Goal: Task Accomplishment & Management: Manage account settings

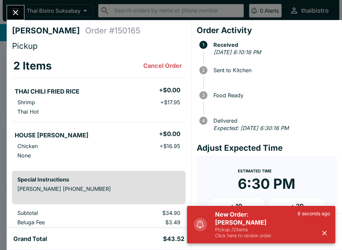
click at [249, 226] on h5 "New Order: [PERSON_NAME]" at bounding box center [256, 218] width 82 height 16
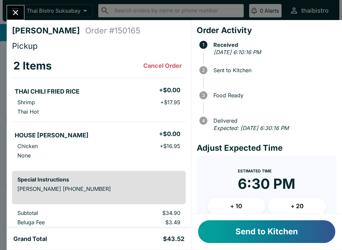
click at [278, 227] on button "Send to Kitchen" at bounding box center [266, 231] width 137 height 23
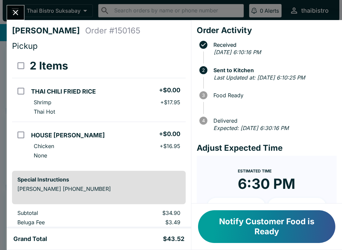
click at [293, 228] on button "Notify Customer Food is Ready" at bounding box center [266, 226] width 137 height 33
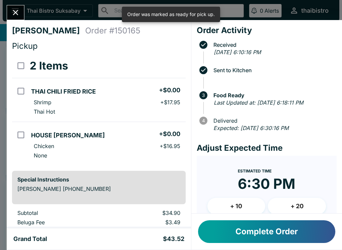
click at [20, 15] on icon "Close" at bounding box center [15, 12] width 9 height 9
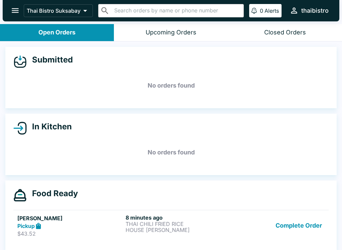
click at [153, 221] on p "THAI CHILI FRIED RICE" at bounding box center [178, 224] width 105 height 6
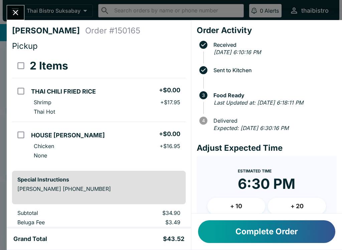
click at [295, 223] on button "Complete Order" at bounding box center [266, 231] width 137 height 23
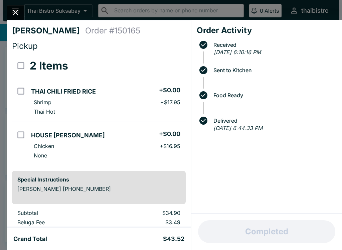
click at [21, 18] on button "Close" at bounding box center [15, 12] width 17 height 14
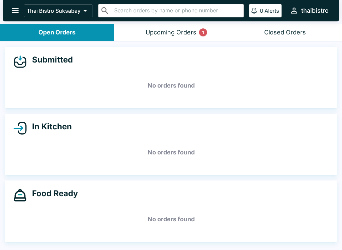
click at [197, 40] on button "Upcoming Orders 1" at bounding box center [171, 32] width 114 height 17
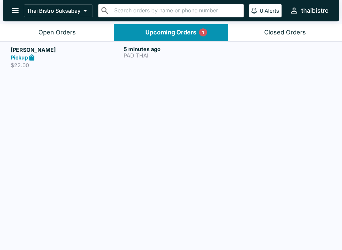
click at [189, 59] on div "5 minutes ago PAD THAI" at bounding box center [179, 57] width 110 height 23
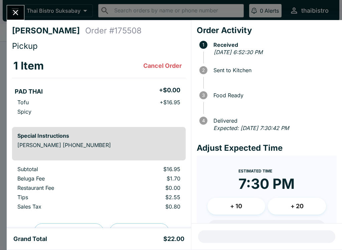
click at [14, 12] on icon "Close" at bounding box center [15, 12] width 9 height 9
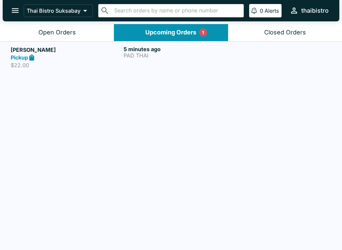
click at [76, 31] on button "Open Orders" at bounding box center [57, 32] width 114 height 17
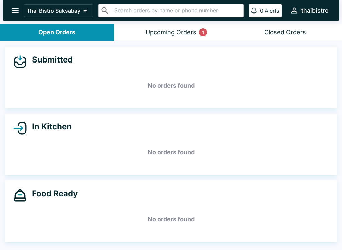
click at [214, 33] on button "Upcoming Orders 1" at bounding box center [171, 32] width 114 height 17
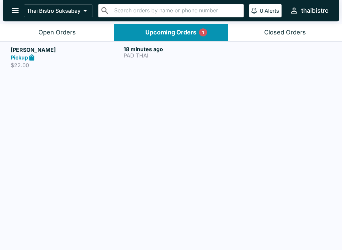
click at [178, 58] on div "18 minutes ago PAD THAI" at bounding box center [179, 57] width 110 height 23
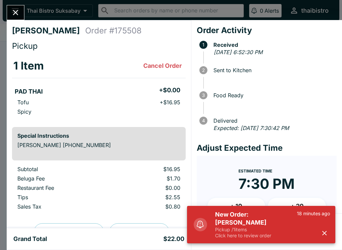
click at [10, 2] on div "[PERSON_NAME] Order # 175508 Pickup 1 Item Cancel Order PAD THAI + $0.00 Tofu +…" at bounding box center [171, 125] width 342 height 250
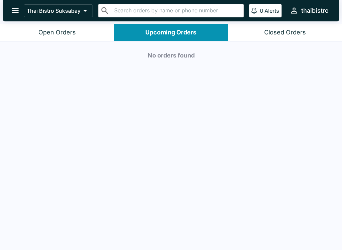
click at [77, 37] on button "Open Orders" at bounding box center [57, 32] width 114 height 17
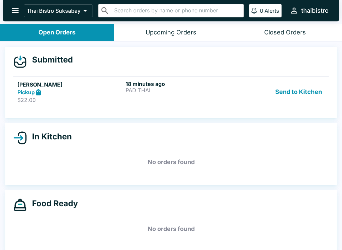
click at [296, 92] on button "Send to Kitchen" at bounding box center [298, 91] width 52 height 23
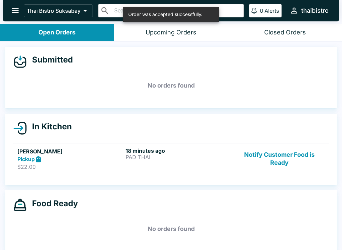
click at [157, 136] on div "In Kitchen [PERSON_NAME] Pickup $22.00 18 minutes ago PAD THAI Notify Customer …" at bounding box center [170, 149] width 331 height 71
click at [184, 157] on p "PAD THAI" at bounding box center [178, 157] width 105 height 6
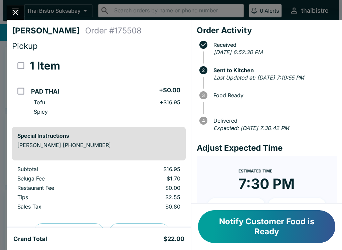
click at [18, 10] on icon "Close" at bounding box center [15, 12] width 9 height 9
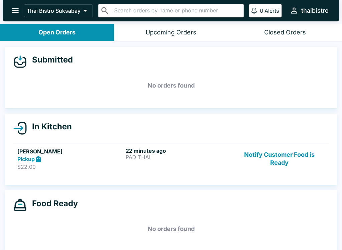
click at [145, 161] on div "22 minutes ago PAD THAI" at bounding box center [178, 158] width 105 height 23
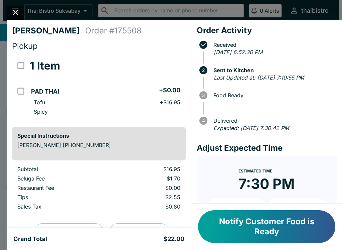
click at [294, 233] on button "Notify Customer Food is Ready" at bounding box center [266, 226] width 137 height 33
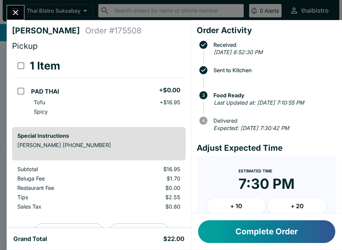
click at [20, 8] on button "Close" at bounding box center [15, 12] width 17 height 14
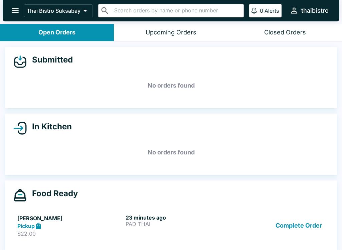
click at [304, 223] on button "Complete Order" at bounding box center [299, 225] width 52 height 23
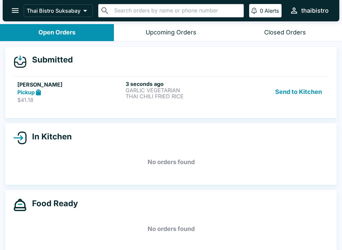
click at [209, 95] on p "THAI CHILI FRIED RICE" at bounding box center [178, 96] width 105 height 6
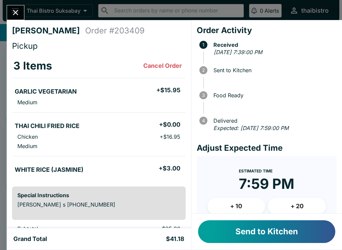
click at [310, 232] on button "Send to Kitchen" at bounding box center [266, 231] width 137 height 23
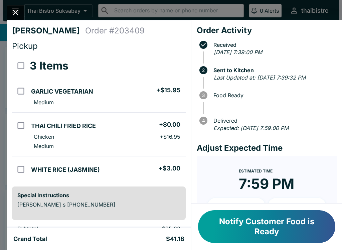
click at [309, 234] on button "Notify Customer Food is Ready" at bounding box center [266, 226] width 137 height 33
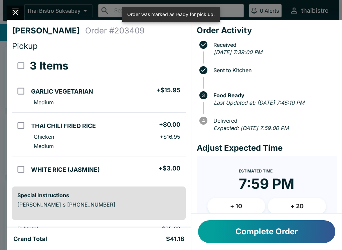
click at [15, 7] on button "Close" at bounding box center [15, 12] width 17 height 14
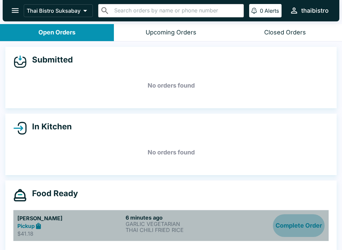
click at [314, 225] on button "Complete Order" at bounding box center [299, 225] width 52 height 23
